Goal: Task Accomplishment & Management: Complete application form

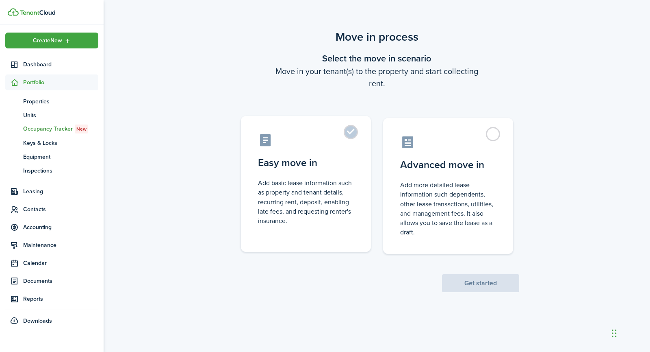
click at [285, 173] on label "Easy move in Add basic lease information such as property and tenant details, r…" at bounding box center [306, 184] width 130 height 136
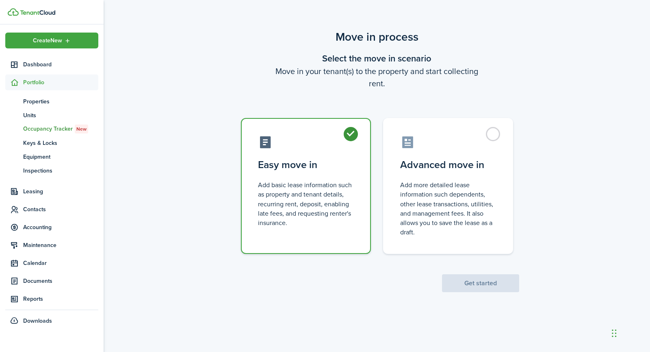
radio input "true"
click at [484, 281] on button "Get started" at bounding box center [480, 283] width 77 height 18
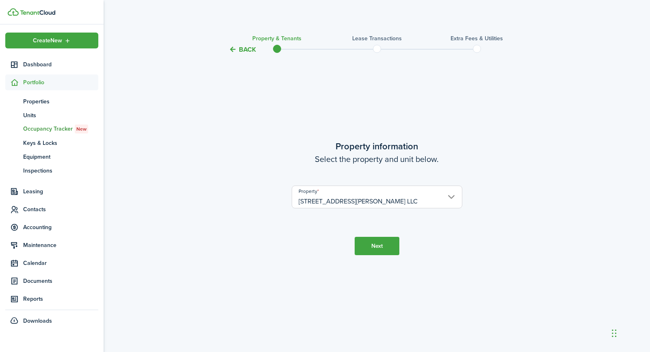
click at [375, 246] on button "Next" at bounding box center [377, 246] width 45 height 18
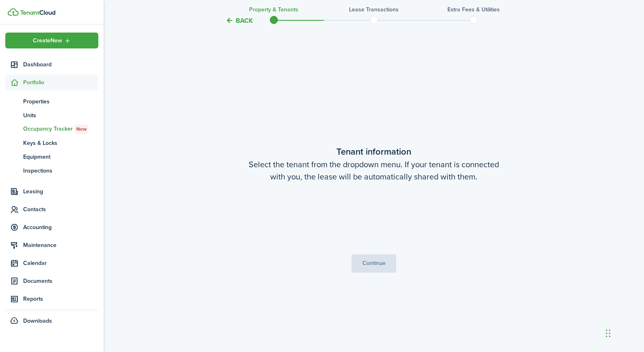
scroll to position [297, 0]
click at [351, 215] on span "Choose a tenant" at bounding box center [374, 218] width 170 height 14
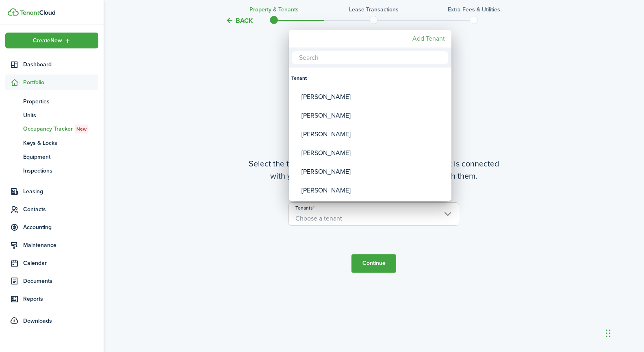
click at [429, 35] on mbsc-button "Add Tenant" at bounding box center [428, 38] width 39 height 15
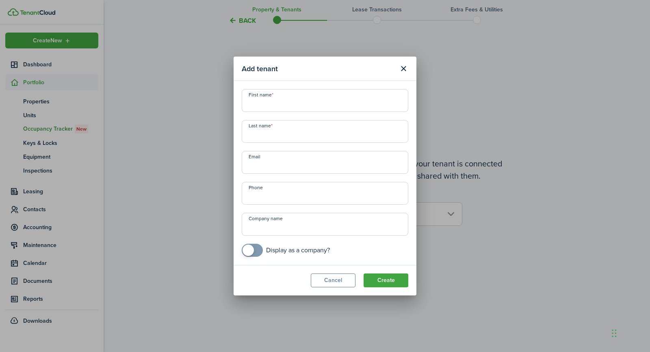
click at [277, 107] on input "First name" at bounding box center [325, 100] width 167 height 23
type input "[PERSON_NAME] & [PERSON_NAME]"
click at [281, 164] on input "Email" at bounding box center [325, 162] width 167 height 23
paste input "[EMAIL_ADDRESS][DOMAIN_NAME]"
type input "[EMAIL_ADDRESS][DOMAIN_NAME]"
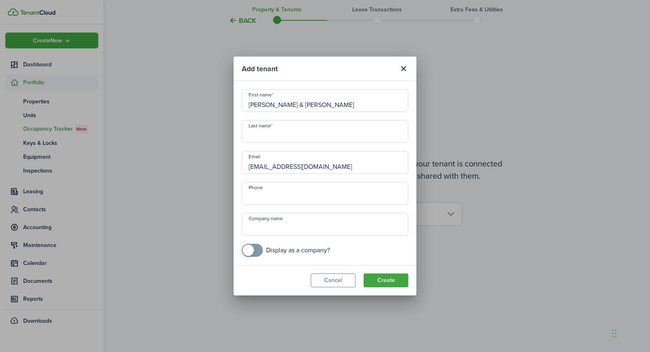
click at [277, 126] on input "Last name" at bounding box center [325, 131] width 167 height 23
paste input "[PERSON_NAME]"
type input "[PERSON_NAME]"
click at [288, 115] on div "First name [PERSON_NAME] & [PERSON_NAME] Last name [PERSON_NAME] Email [EMAIL_A…" at bounding box center [325, 172] width 175 height 167
click at [383, 278] on button "Create" at bounding box center [386, 280] width 45 height 14
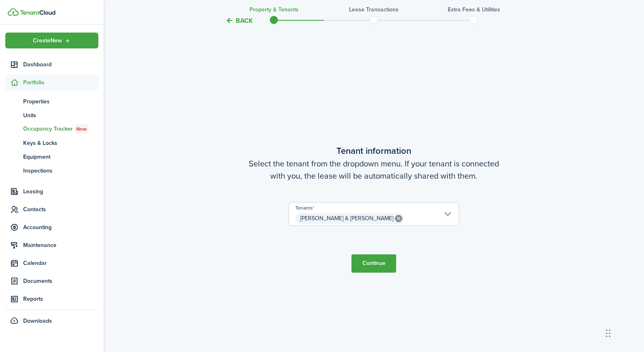
click at [372, 261] on button "Continue" at bounding box center [374, 263] width 45 height 18
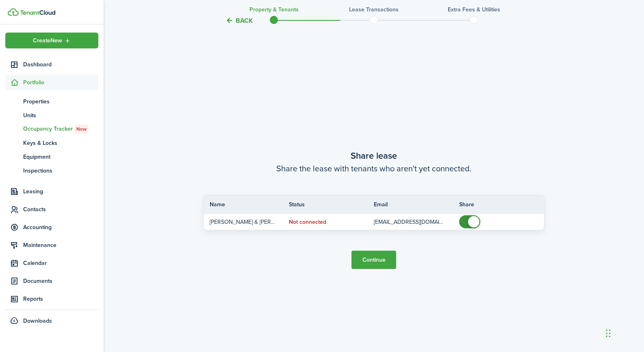
scroll to position [649, 0]
click at [372, 261] on button "Continue" at bounding box center [374, 259] width 45 height 18
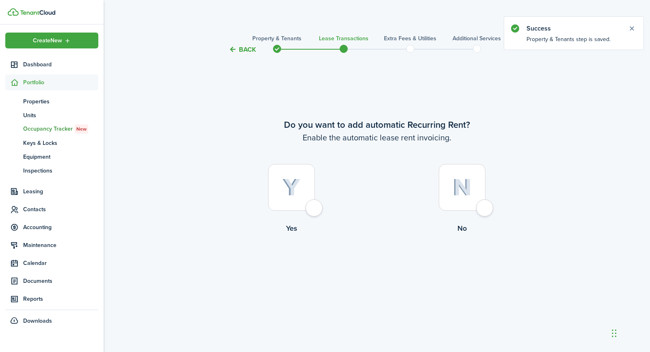
click at [310, 188] on div at bounding box center [291, 187] width 47 height 47
radio input "true"
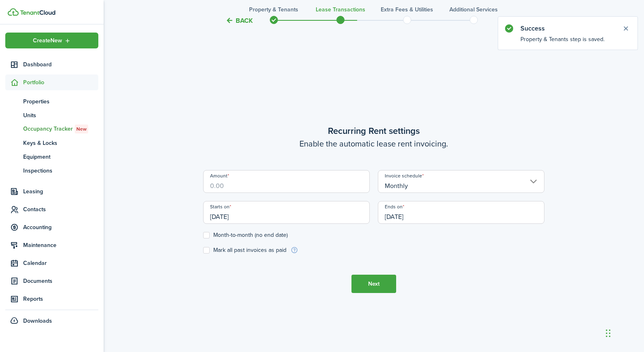
scroll to position [297, 0]
click at [310, 188] on input "Amount" at bounding box center [286, 181] width 167 height 23
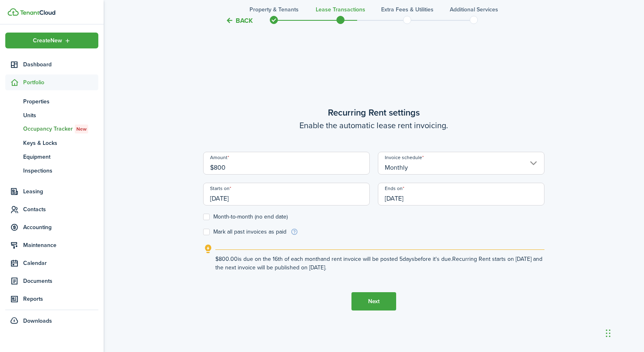
click at [291, 196] on input "[DATE]" at bounding box center [286, 194] width 167 height 23
type input "$800.00"
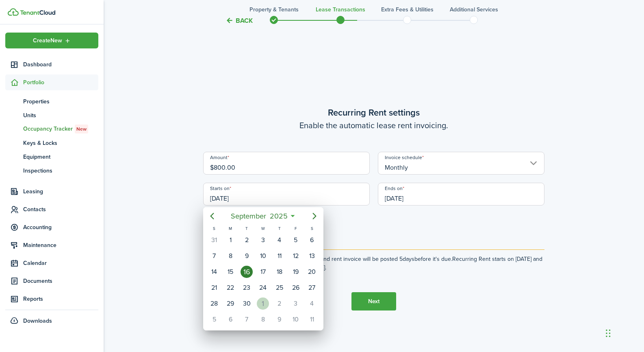
click at [263, 305] on div "1" at bounding box center [263, 303] width 12 height 12
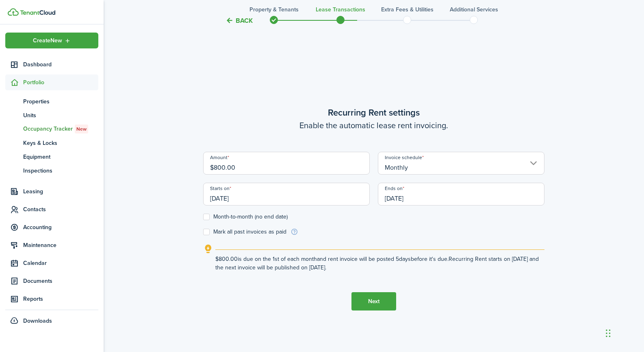
click at [230, 194] on input "[DATE]" at bounding box center [286, 194] width 167 height 23
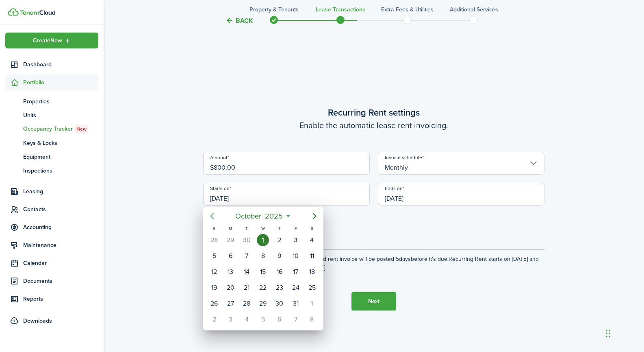
click at [208, 213] on icon "Previous page" at bounding box center [212, 216] width 10 height 10
click at [251, 273] on div "16" at bounding box center [247, 271] width 12 height 12
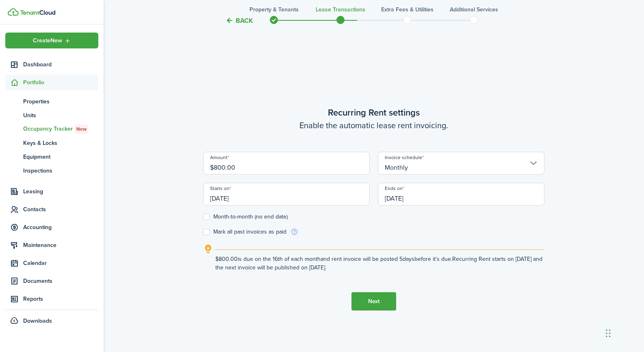
click at [301, 196] on input "[DATE]" at bounding box center [286, 194] width 167 height 23
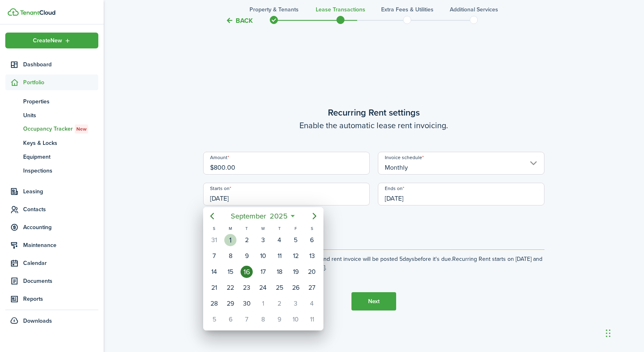
click at [233, 239] on div "1" at bounding box center [230, 240] width 12 height 12
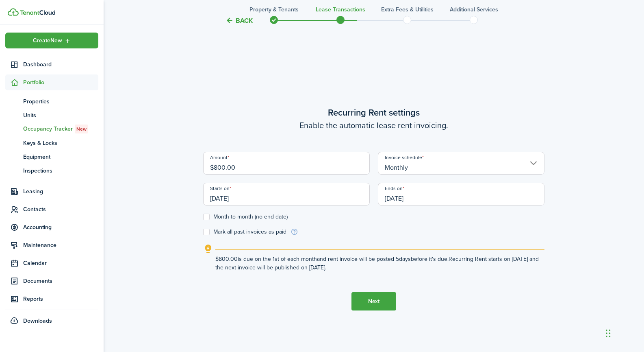
click at [244, 193] on input "[DATE]" at bounding box center [286, 194] width 167 height 23
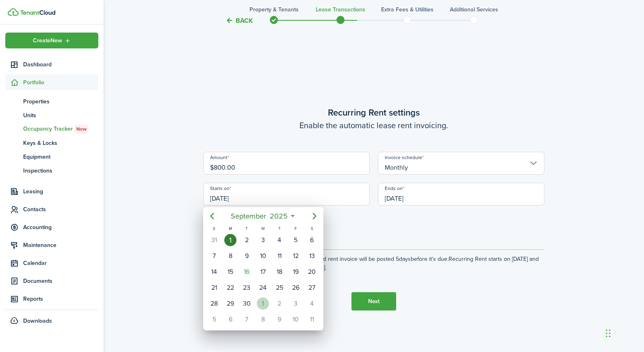
click at [265, 298] on div "1" at bounding box center [263, 303] width 12 height 12
type input "[DATE]"
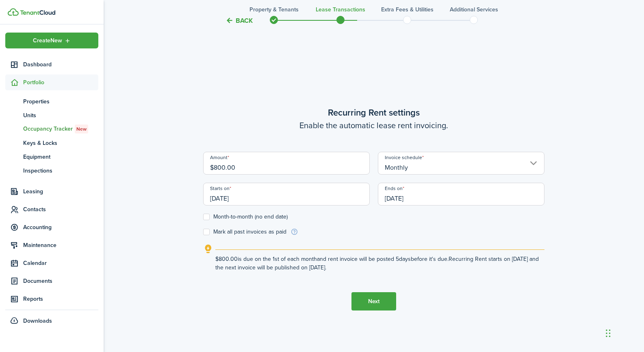
click at [417, 196] on input "[DATE]" at bounding box center [461, 194] width 167 height 23
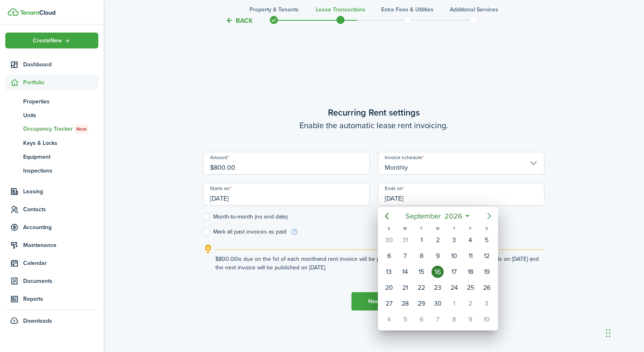
click at [488, 215] on icon "Next page" at bounding box center [490, 216] width 10 height 10
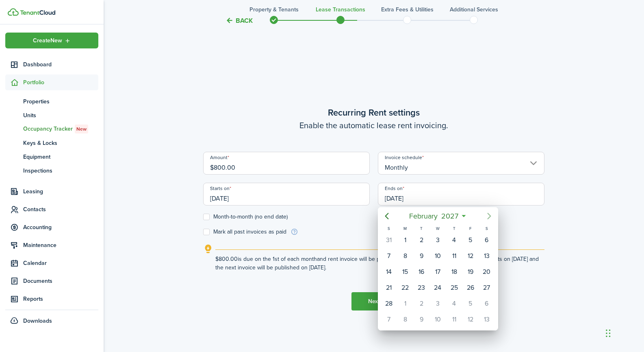
click at [488, 215] on icon "Next page" at bounding box center [490, 216] width 10 height 10
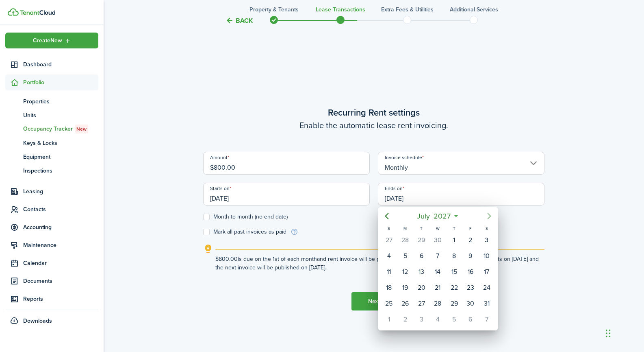
click at [488, 215] on icon "Next page" at bounding box center [490, 216] width 10 height 10
click at [404, 240] on div "1" at bounding box center [405, 240] width 12 height 12
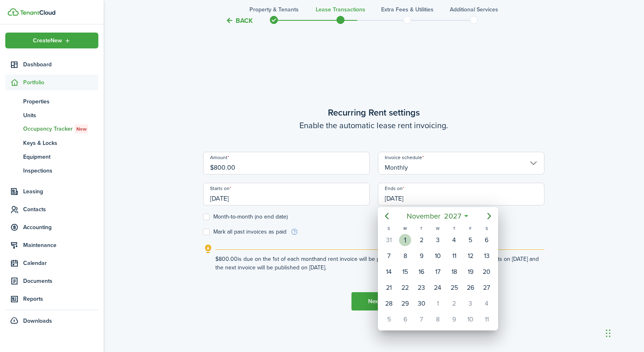
type input "[DATE]"
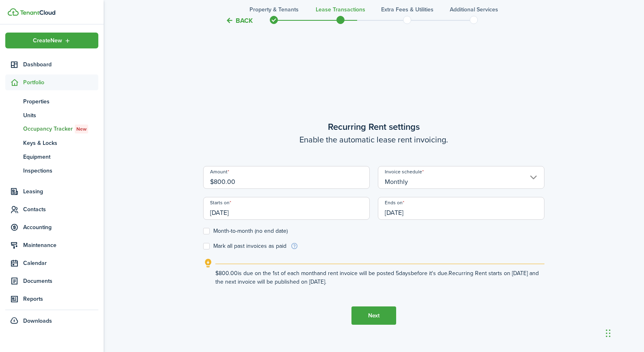
scroll to position [297, 0]
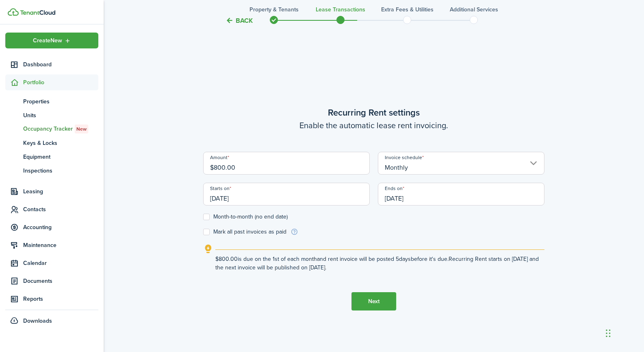
click at [375, 297] on button "Next" at bounding box center [374, 301] width 45 height 18
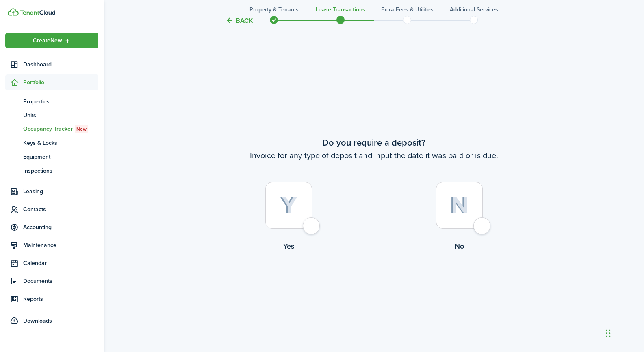
scroll to position [649, 0]
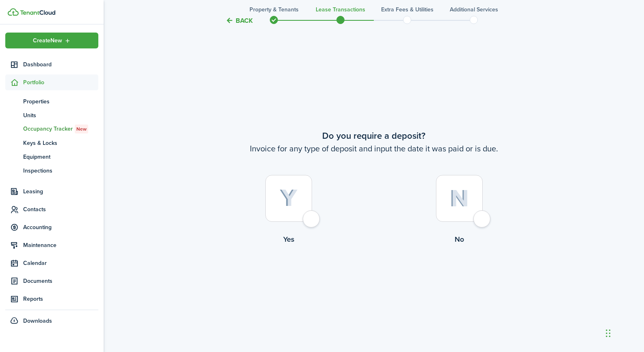
click at [459, 212] on div at bounding box center [459, 198] width 47 height 47
radio input "true"
click at [459, 212] on div at bounding box center [459, 198] width 47 height 47
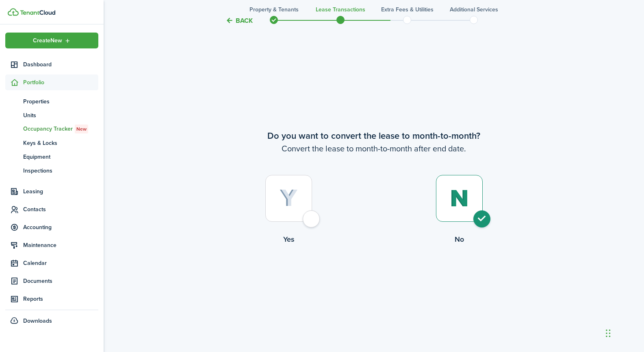
radio input "true"
click at [370, 280] on button "Continue" at bounding box center [374, 278] width 45 height 18
click at [368, 280] on button "Continue" at bounding box center [374, 278] width 45 height 18
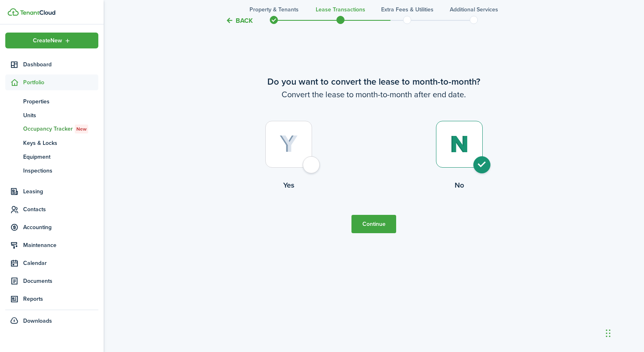
scroll to position [1055, 0]
click at [361, 227] on button "Continue" at bounding box center [374, 223] width 45 height 18
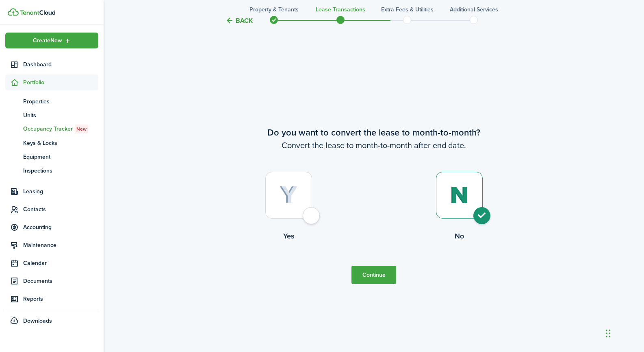
scroll to position [974, 0]
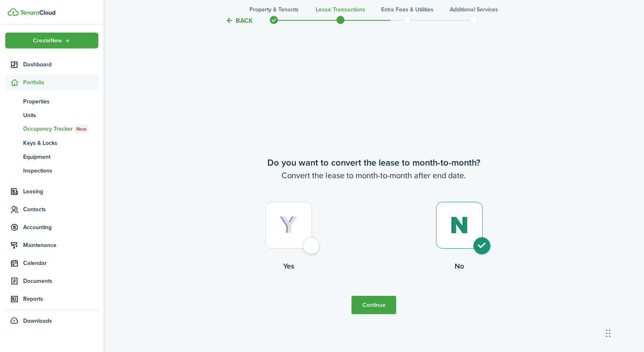
click at [365, 300] on button "Continue" at bounding box center [374, 305] width 45 height 18
click at [337, 12] on h3 "Lease Transactions" at bounding box center [341, 9] width 50 height 9
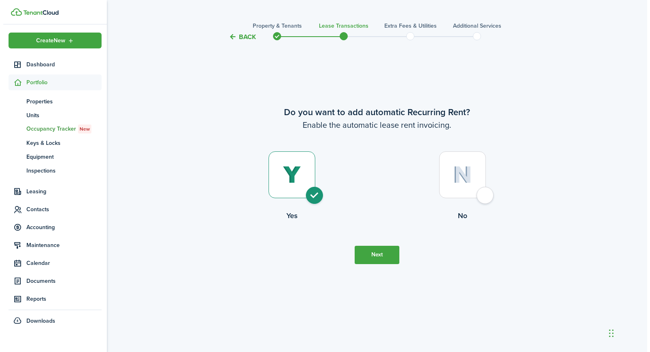
scroll to position [0, 0]
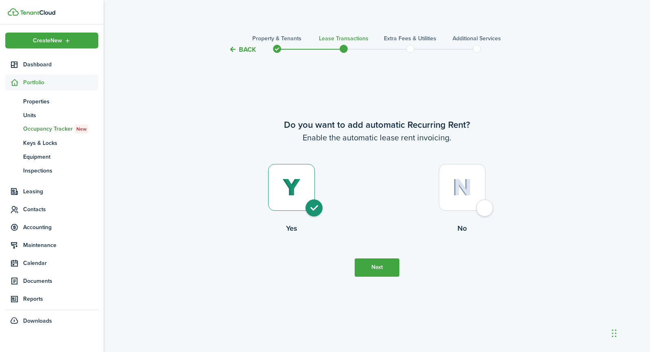
click at [379, 264] on button "Next" at bounding box center [377, 267] width 45 height 18
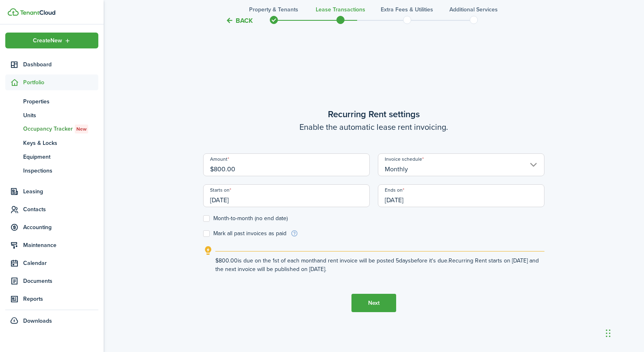
scroll to position [297, 0]
click at [422, 195] on input "[DATE]" at bounding box center [461, 194] width 167 height 23
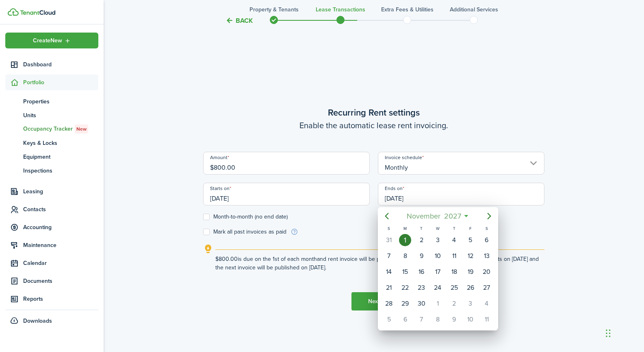
click at [458, 215] on span "2027" at bounding box center [452, 216] width 21 height 15
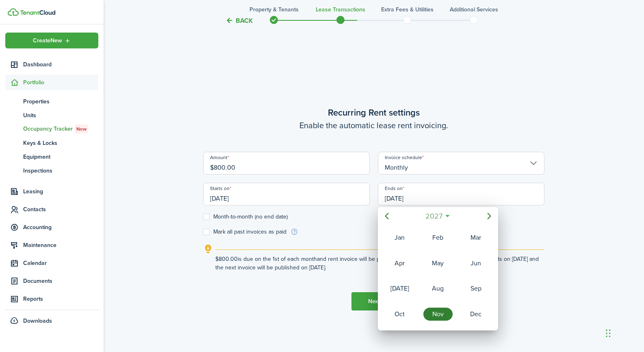
click at [437, 215] on span "2027" at bounding box center [434, 216] width 21 height 15
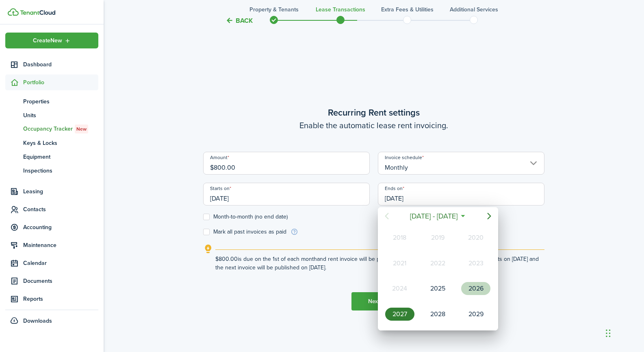
click at [472, 283] on div "2026" at bounding box center [475, 288] width 29 height 13
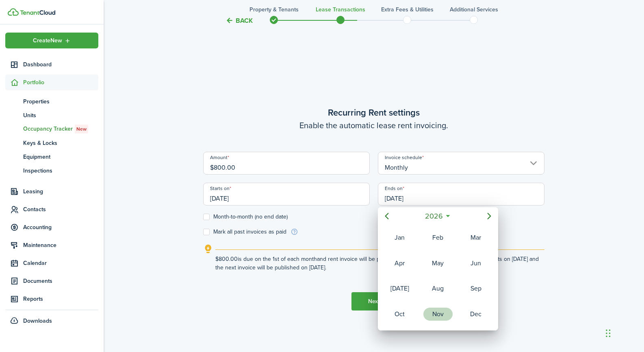
click at [430, 311] on div "Nov" at bounding box center [438, 313] width 29 height 13
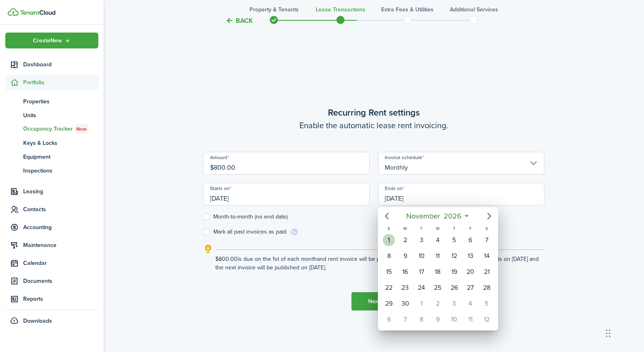
click at [388, 237] on div "1" at bounding box center [389, 240] width 12 height 12
type input "[DATE]"
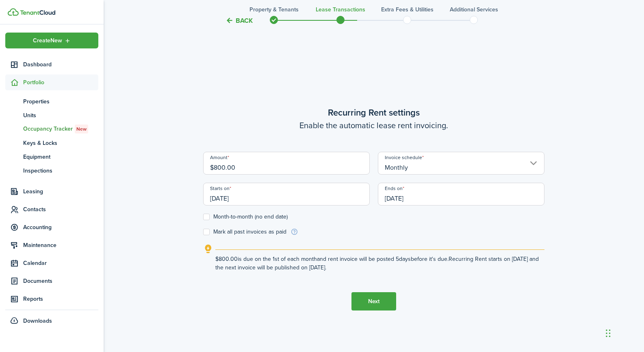
click at [374, 302] on button "Next" at bounding box center [374, 301] width 45 height 18
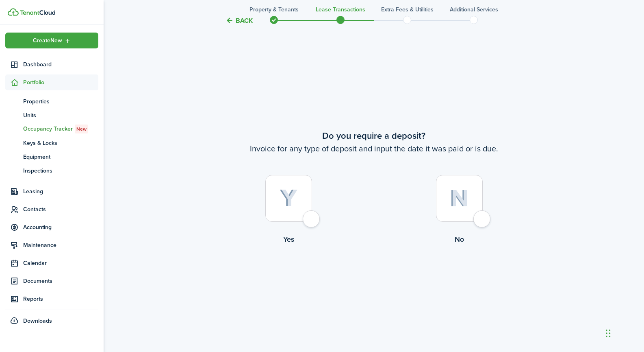
click at [478, 213] on div at bounding box center [459, 198] width 47 height 47
radio input "true"
click at [461, 216] on div at bounding box center [459, 198] width 47 height 47
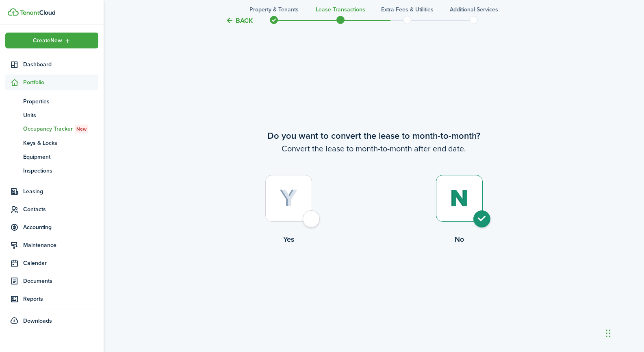
radio input "true"
click at [381, 283] on button "Continue" at bounding box center [374, 278] width 45 height 18
click at [381, 282] on button "Continue" at bounding box center [374, 278] width 45 height 18
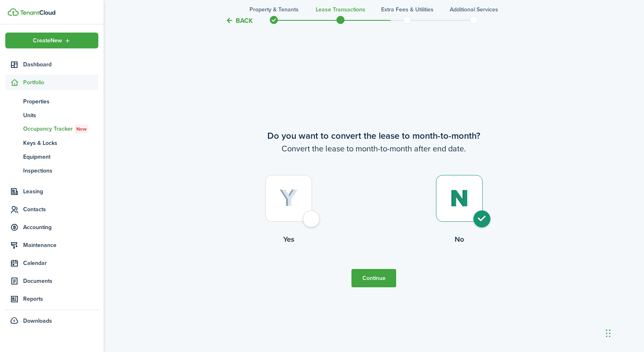
click at [380, 282] on button "Continue" at bounding box center [374, 278] width 45 height 18
click at [380, 281] on button "Continue" at bounding box center [374, 278] width 45 height 18
